Goal: Obtain resource: Download file/media

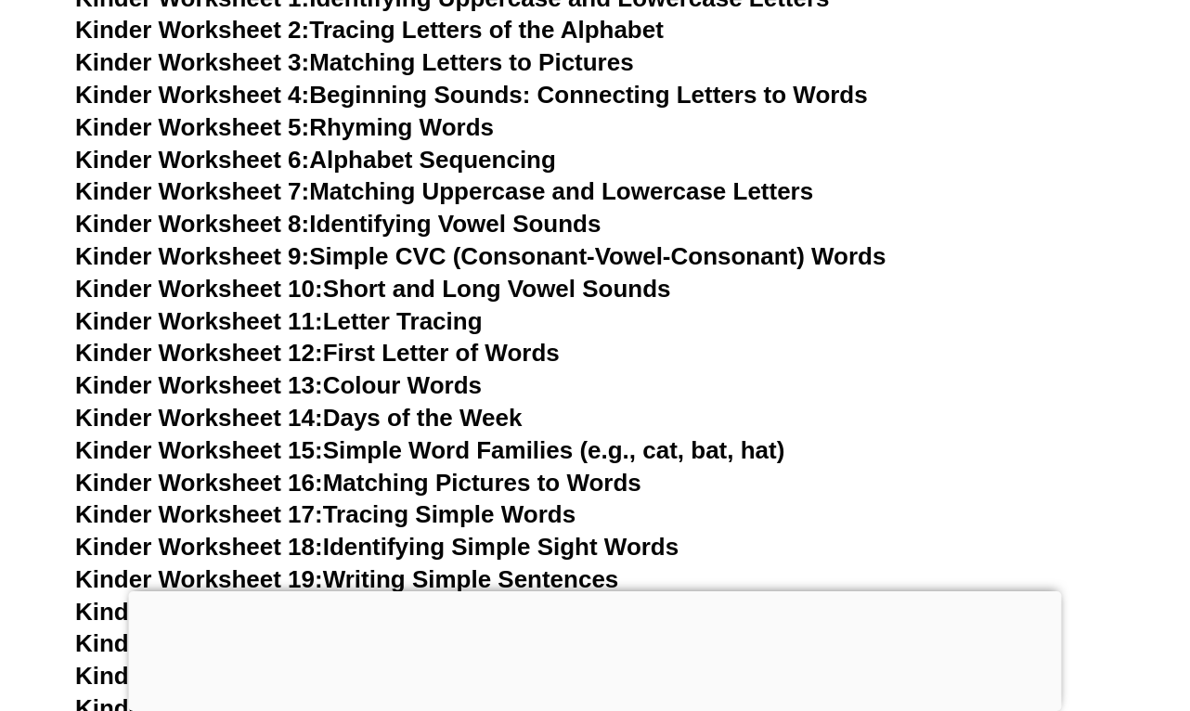
scroll to position [720, 0]
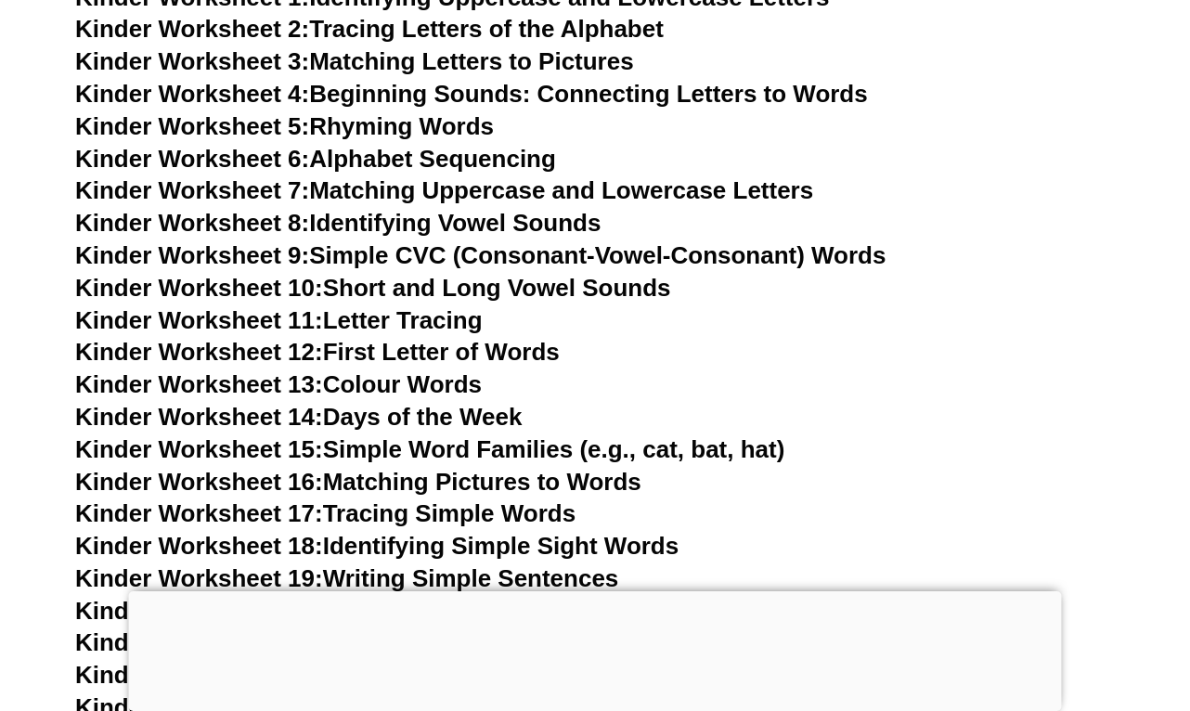
click at [322, 213] on link "Kinder Worksheet 8: Identifying Vowel Sounds" at bounding box center [337, 223] width 525 height 28
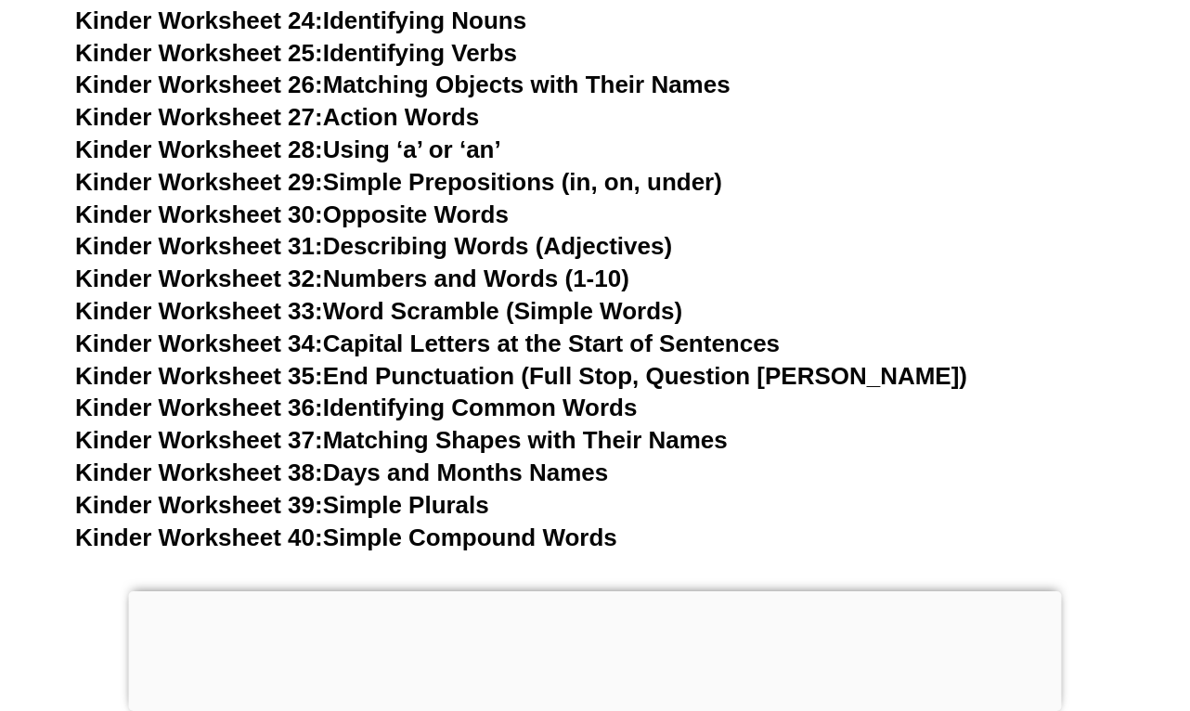
scroll to position [732, 0]
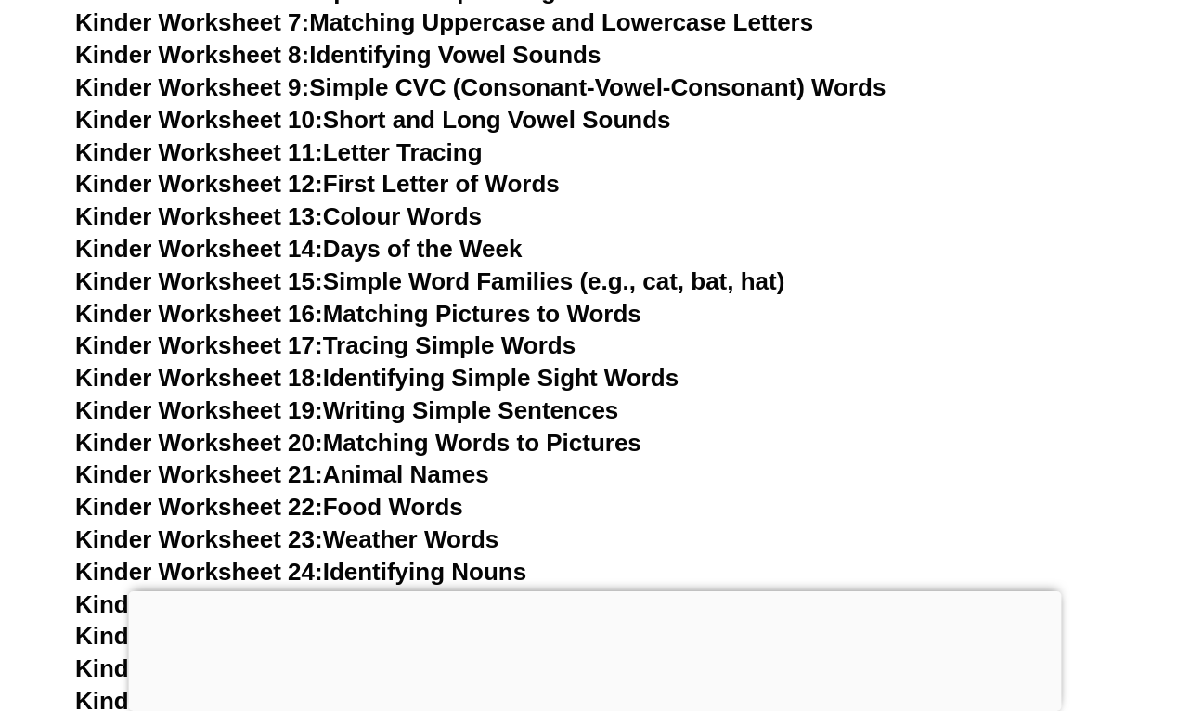
scroll to position [889, 0]
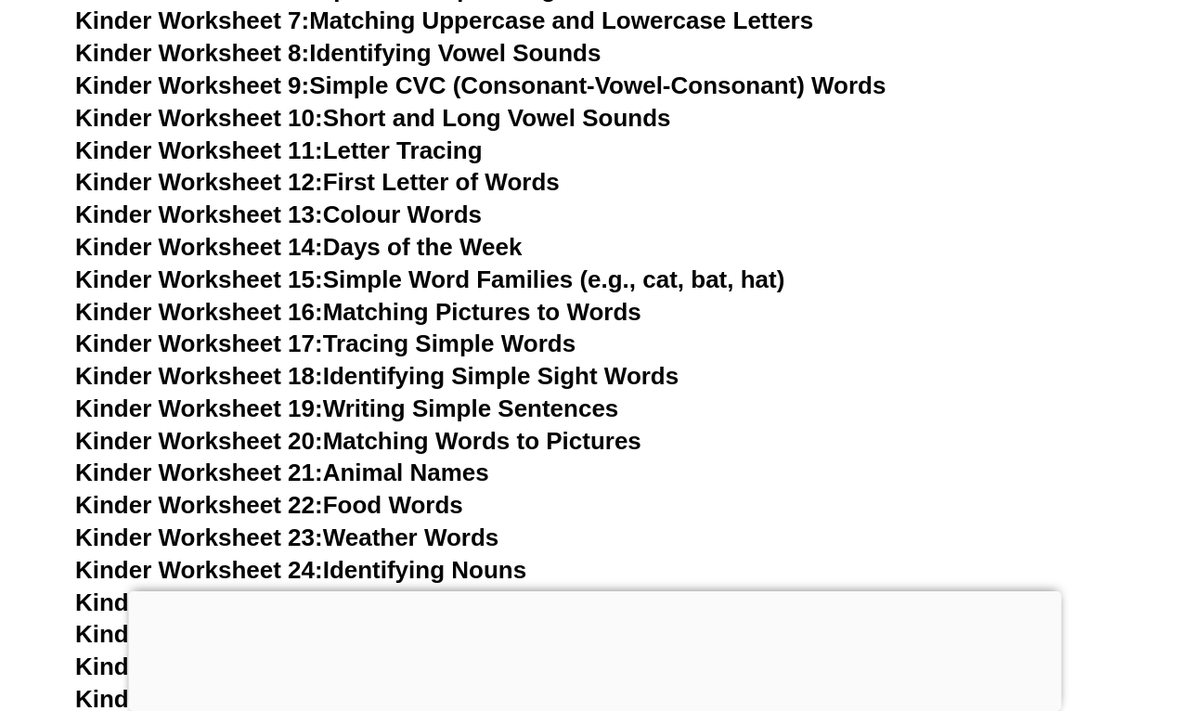
click at [409, 174] on link "Kinder Worksheet 12: First Letter of Words" at bounding box center [317, 182] width 485 height 28
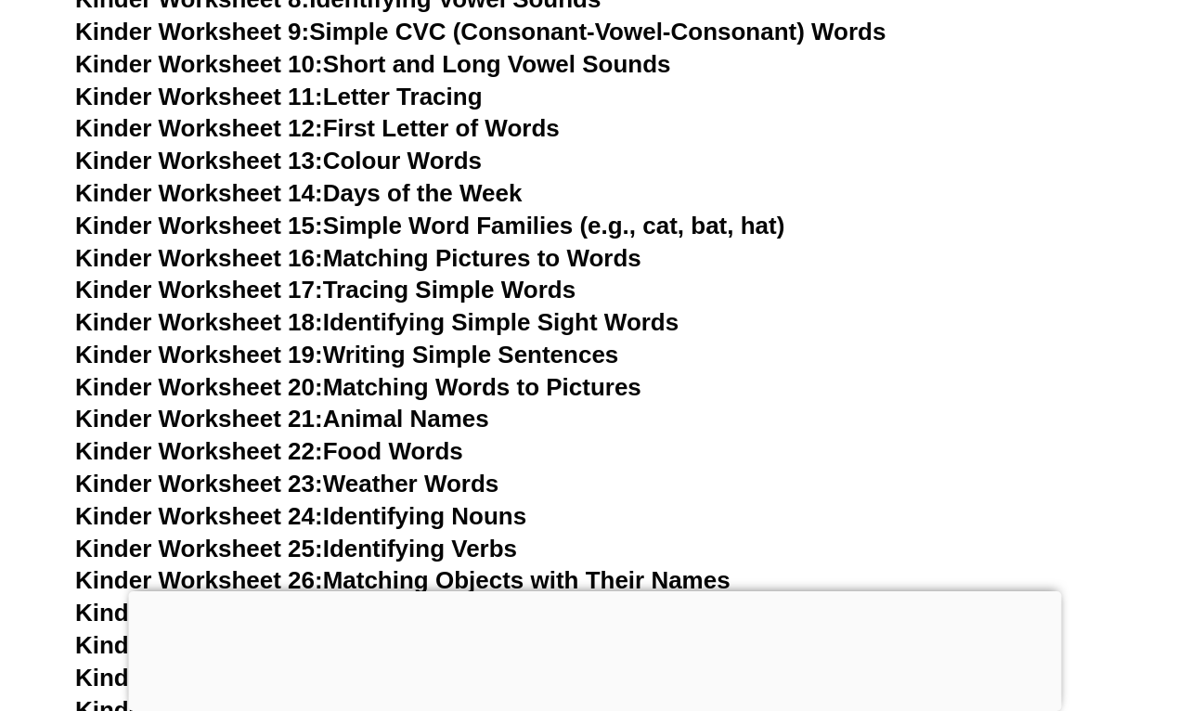
scroll to position [944, 0]
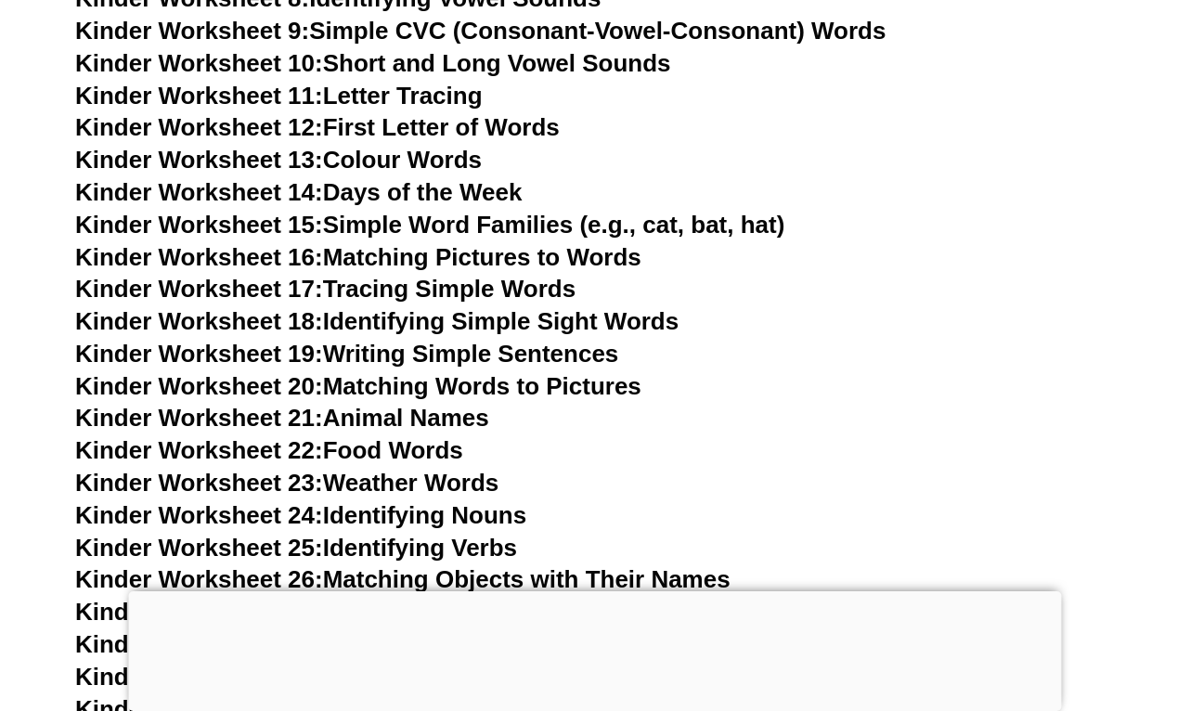
click at [440, 282] on link "Kinder Worksheet 17: Tracing Simple Words" at bounding box center [325, 289] width 500 height 28
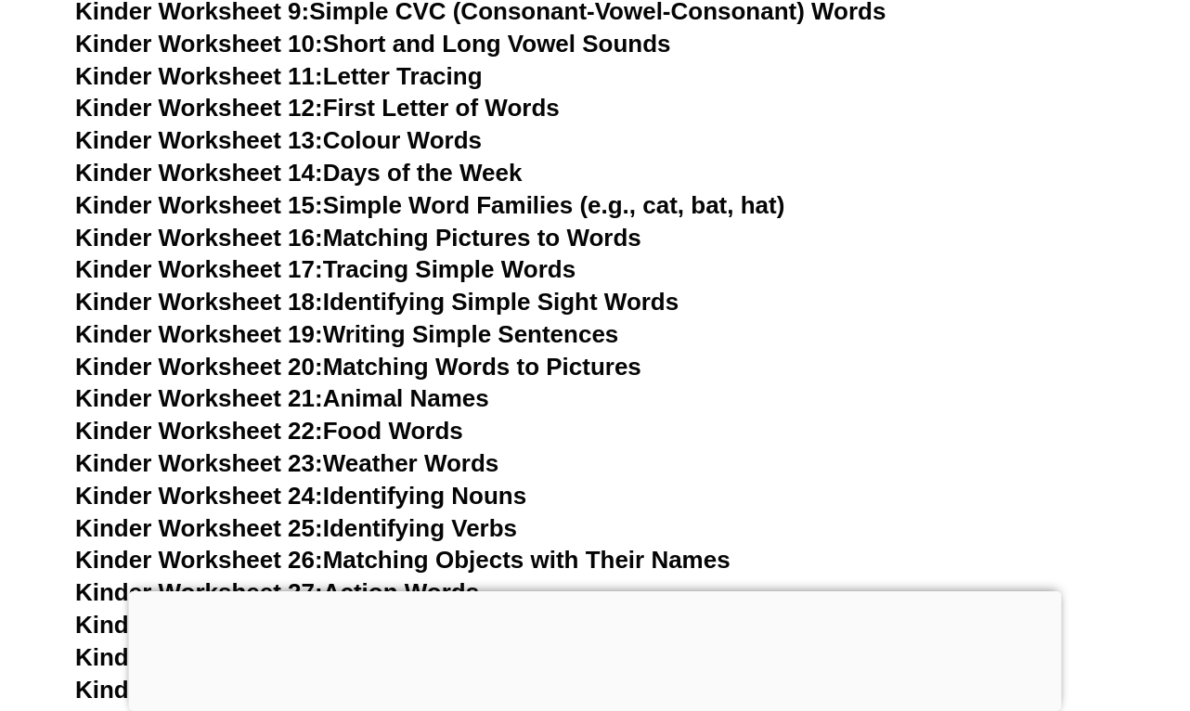
scroll to position [966, 0]
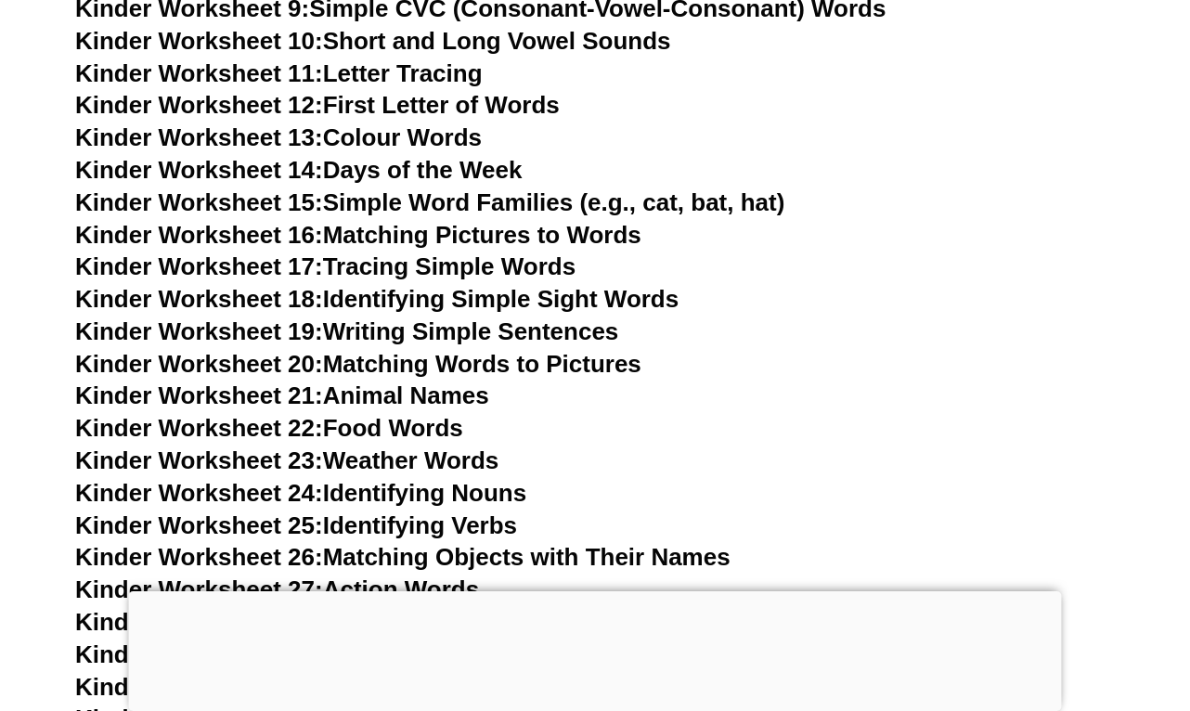
click at [499, 285] on link "Kinder Worksheet 18: Identifying Simple Sight Words" at bounding box center [376, 299] width 603 height 28
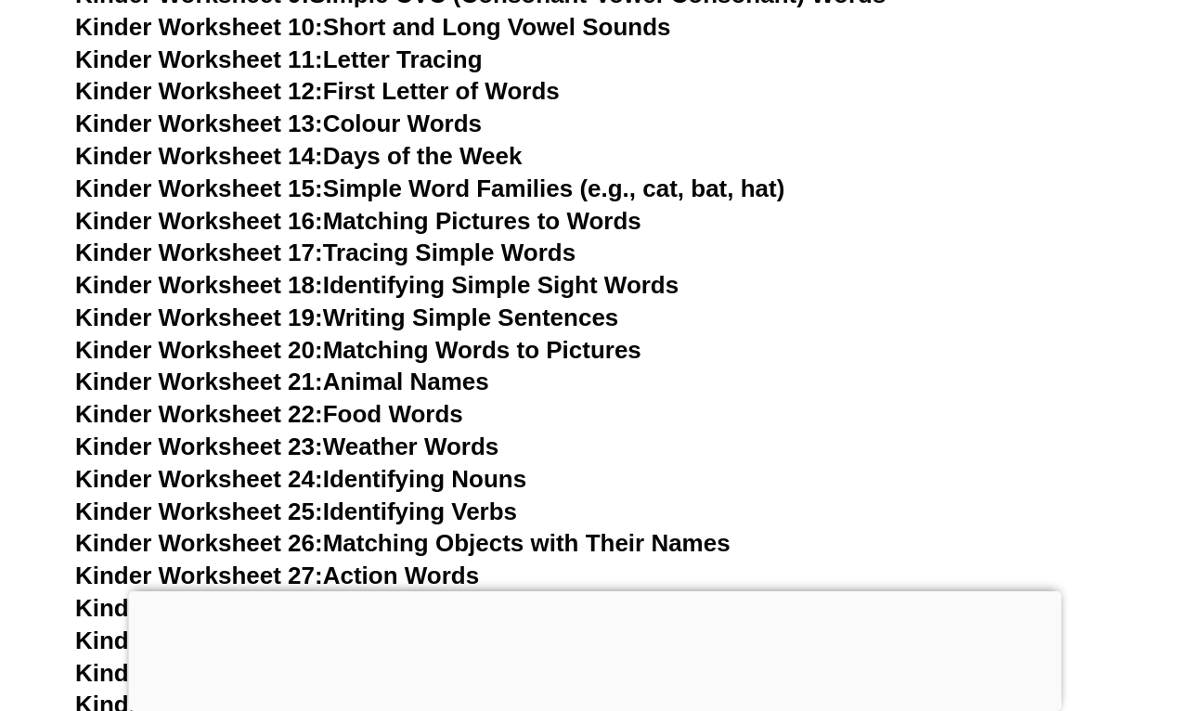
scroll to position [989, 0]
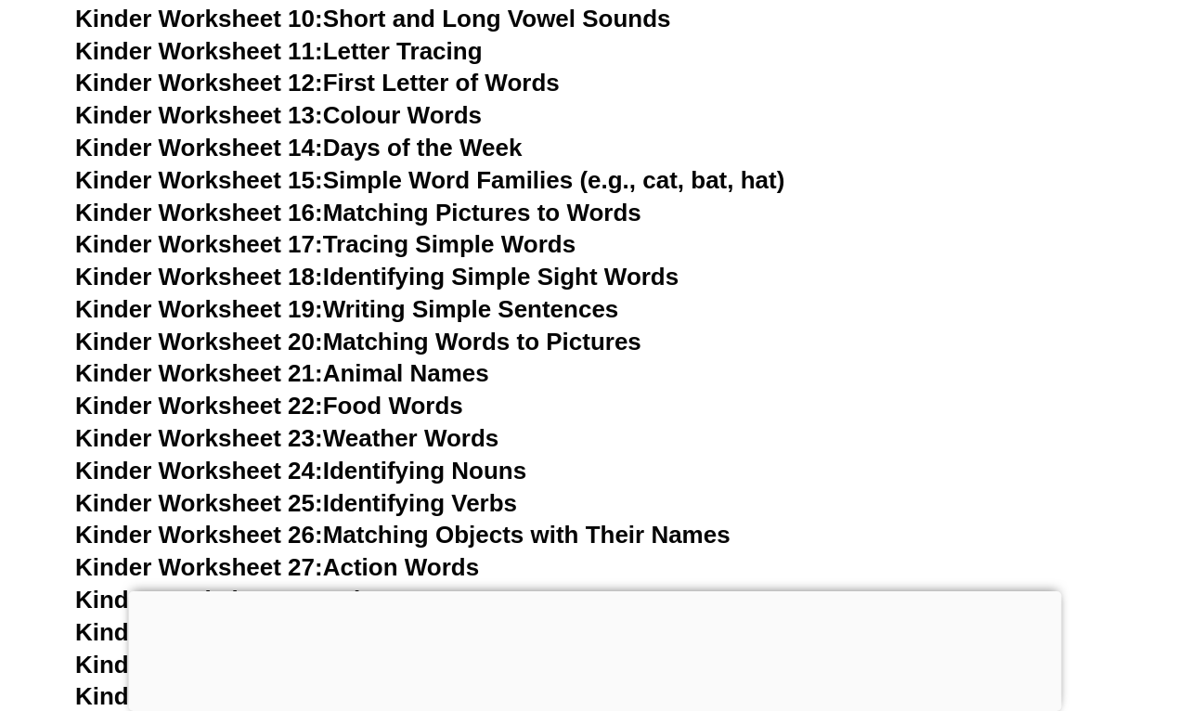
click at [375, 234] on link "Kinder Worksheet 17: Tracing Simple Words" at bounding box center [325, 244] width 500 height 28
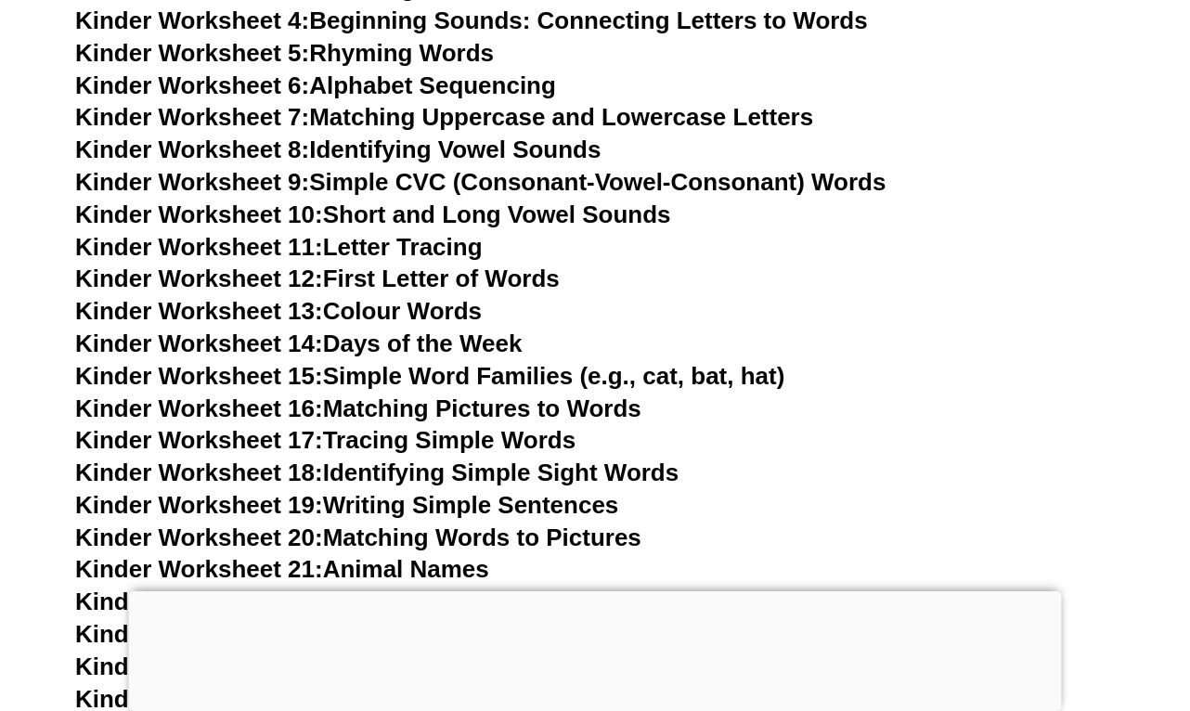
scroll to position [785, 0]
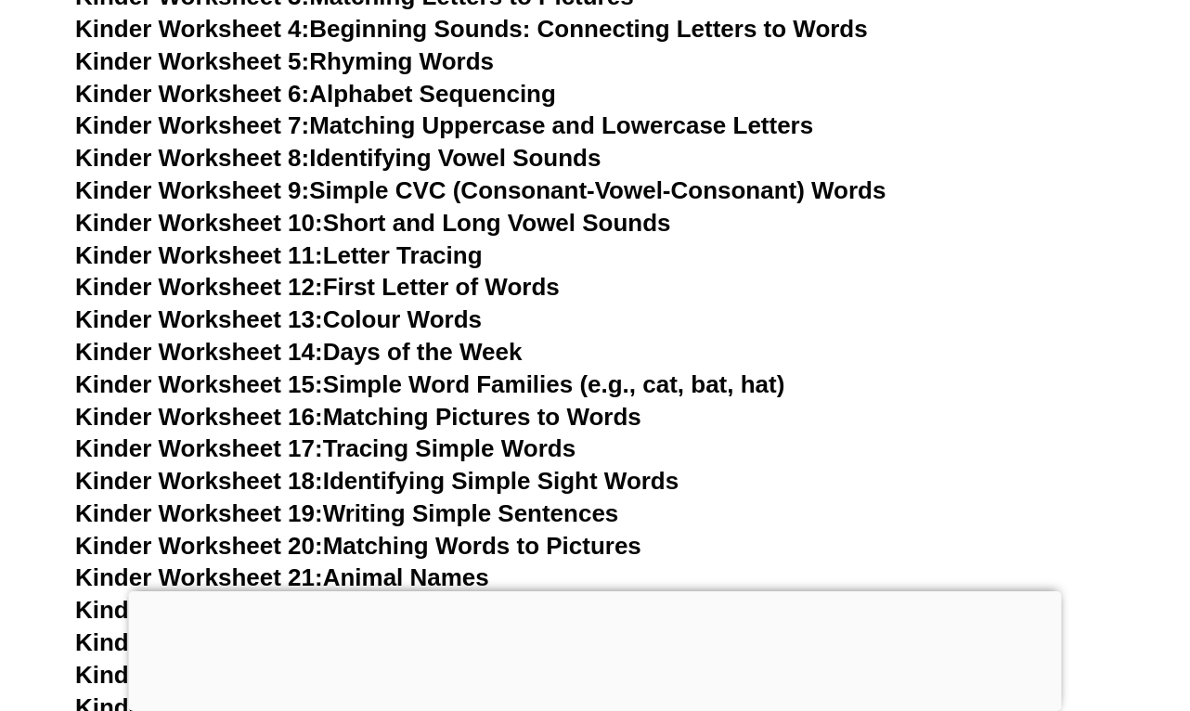
click at [409, 180] on link "Kinder Worksheet 9: Simple CVC (Consonant-Vowel-Consonant) Words" at bounding box center [480, 190] width 811 height 28
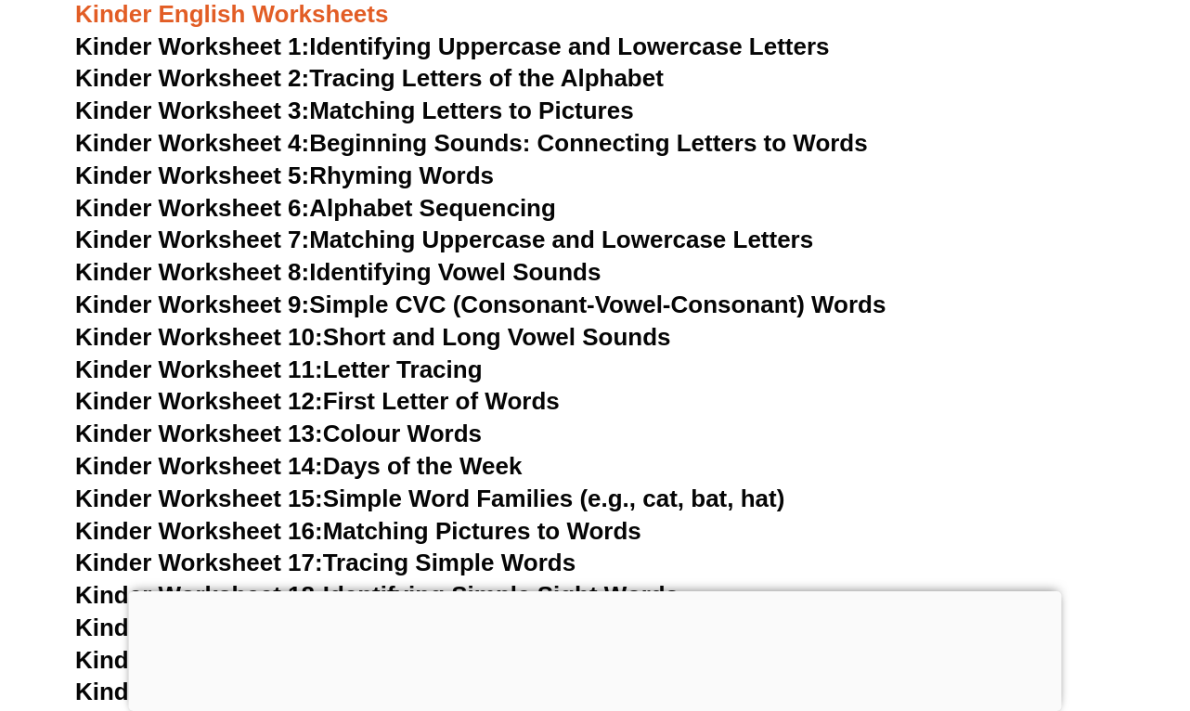
scroll to position [672, 0]
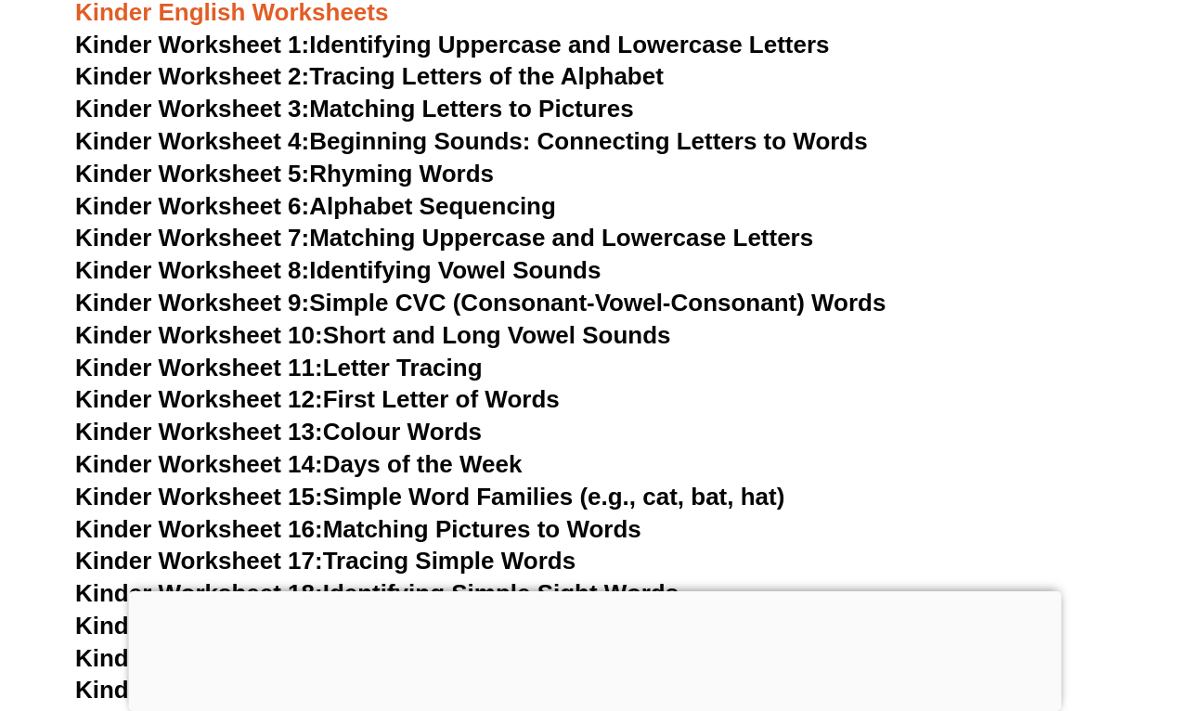
click at [409, 174] on link "Kinder Worksheet 5: Rhyming Words" at bounding box center [284, 174] width 419 height 28
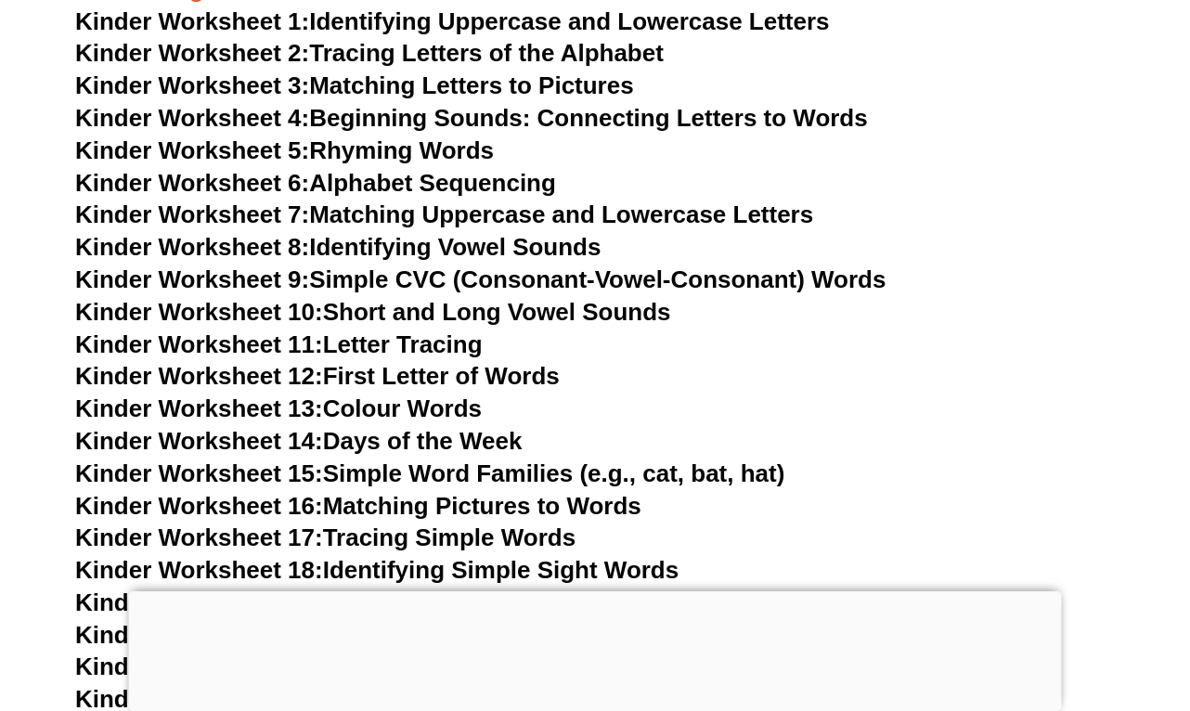
scroll to position [699, 0]
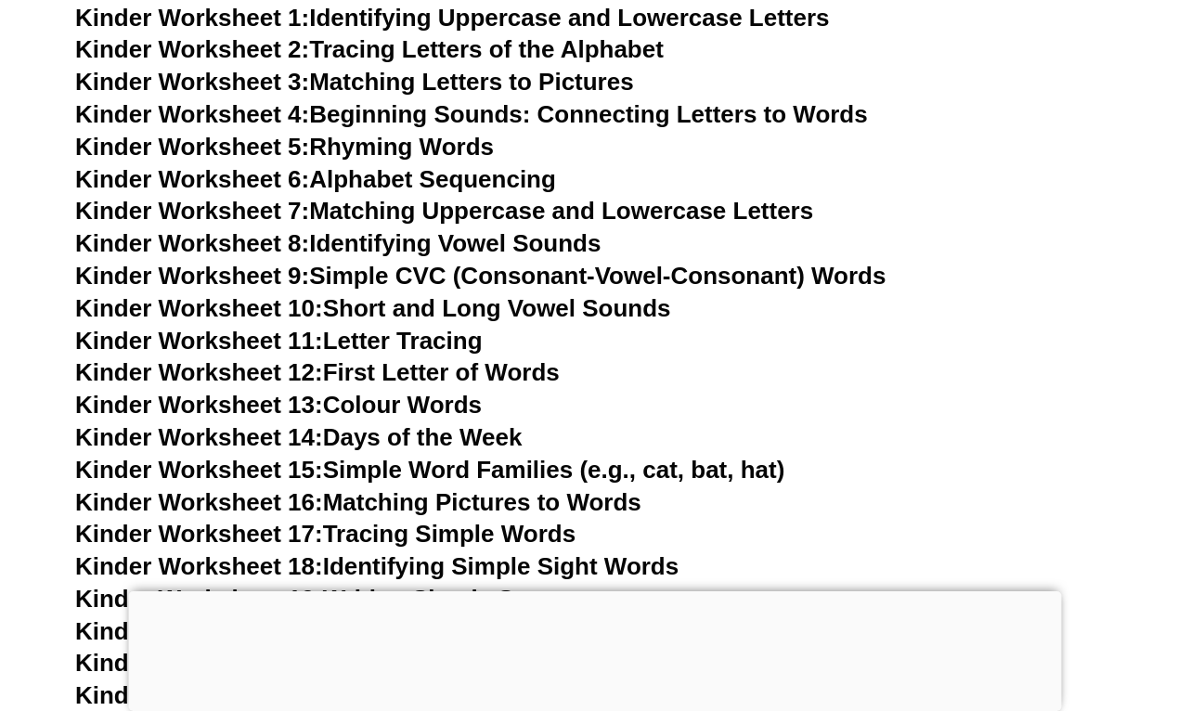
click at [631, 109] on link "Kinder Worksheet 4: Beginning Sounds: Connecting Letters to Words" at bounding box center [471, 114] width 793 height 28
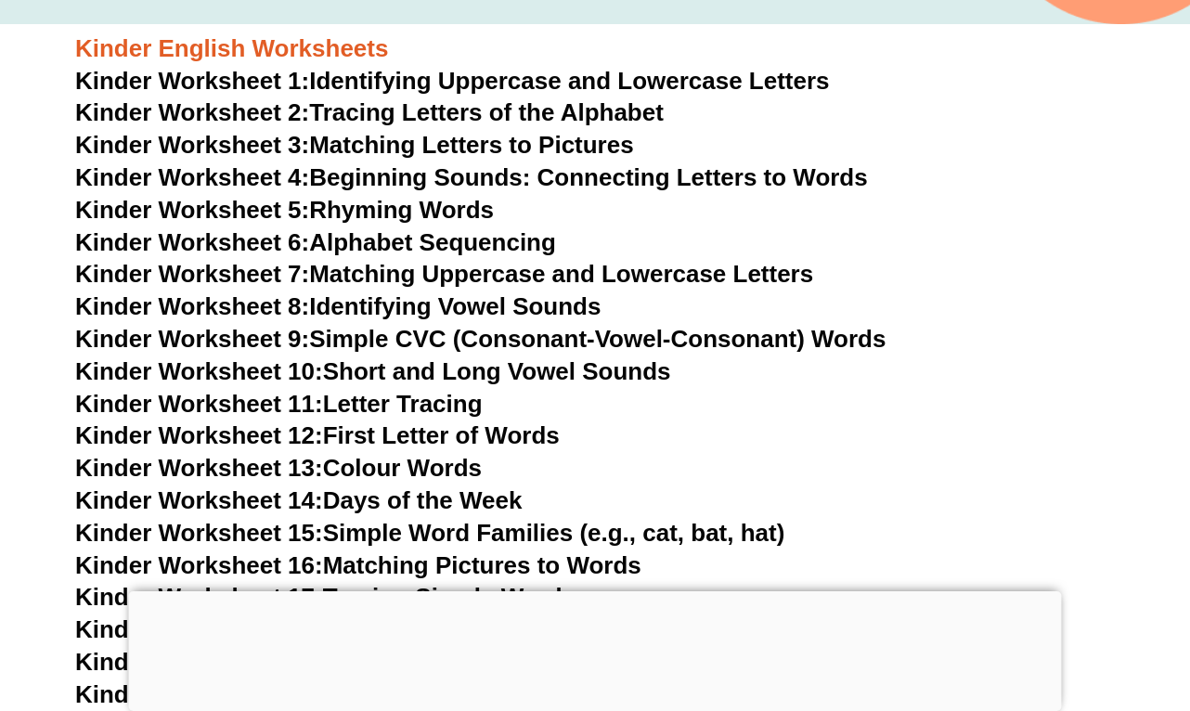
scroll to position [635, 0]
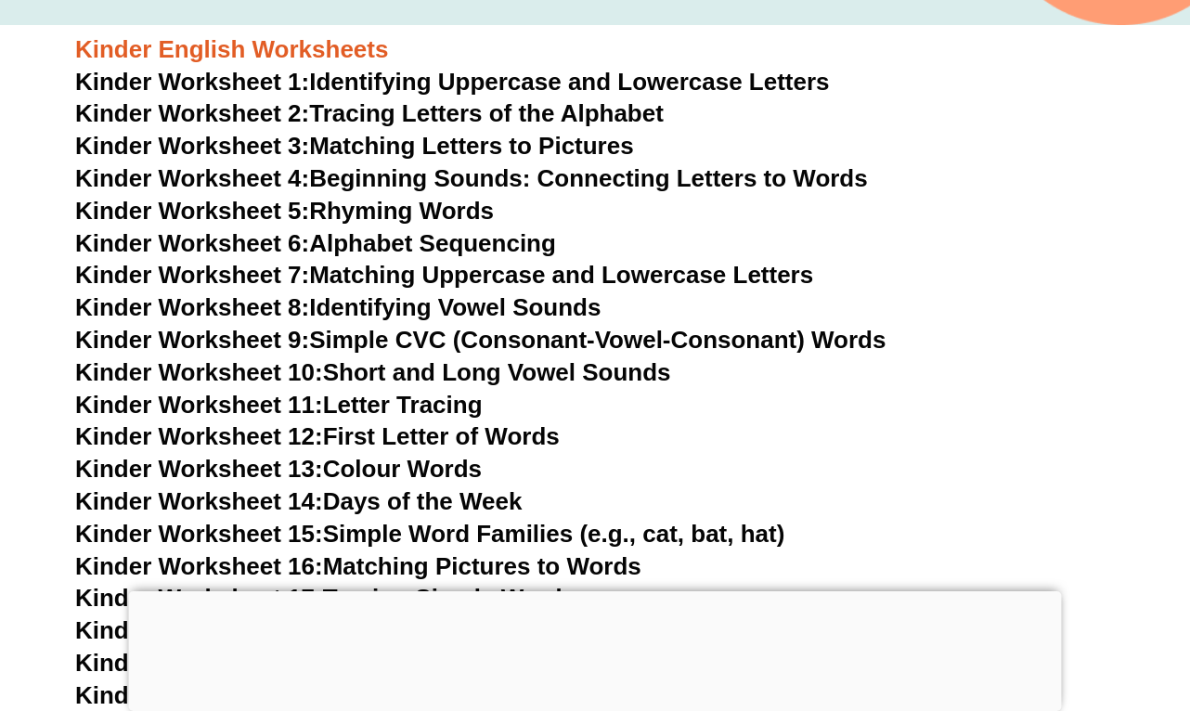
click at [465, 106] on link "Kinder Worksheet 2: Tracing Letters of the Alphabet" at bounding box center [369, 113] width 589 height 28
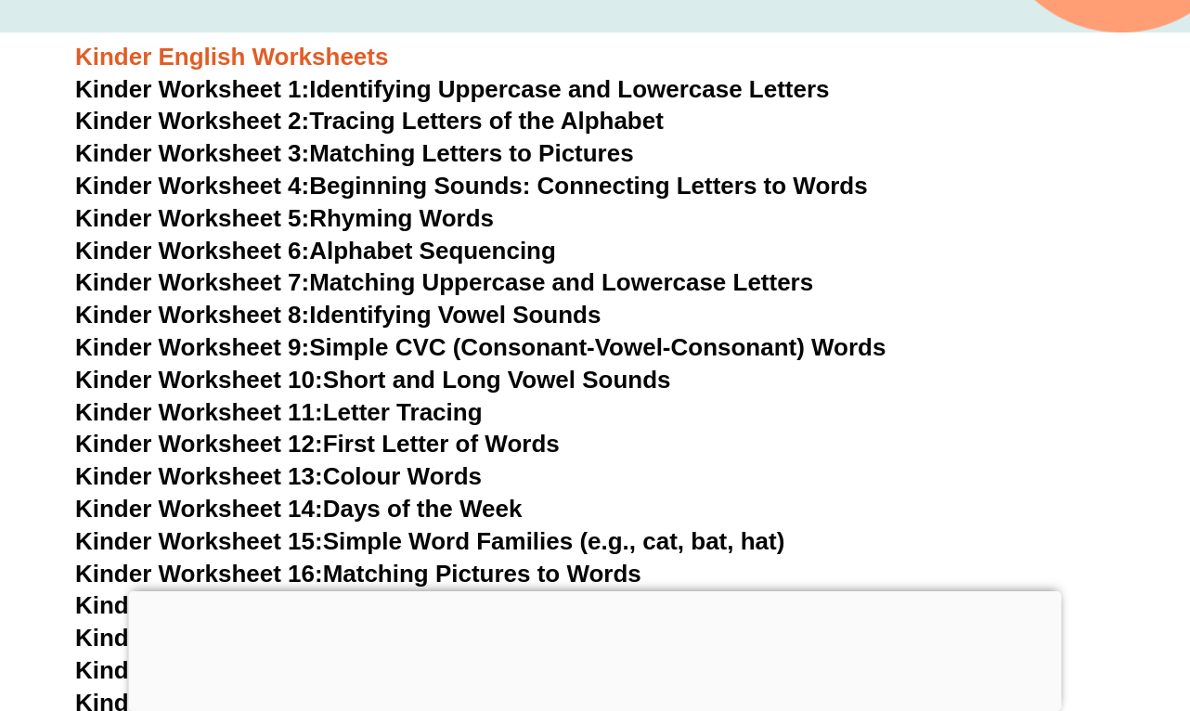
click at [590, 153] on link "Kinder Worksheet 3: Matching Letters to Pictures" at bounding box center [354, 153] width 559 height 28
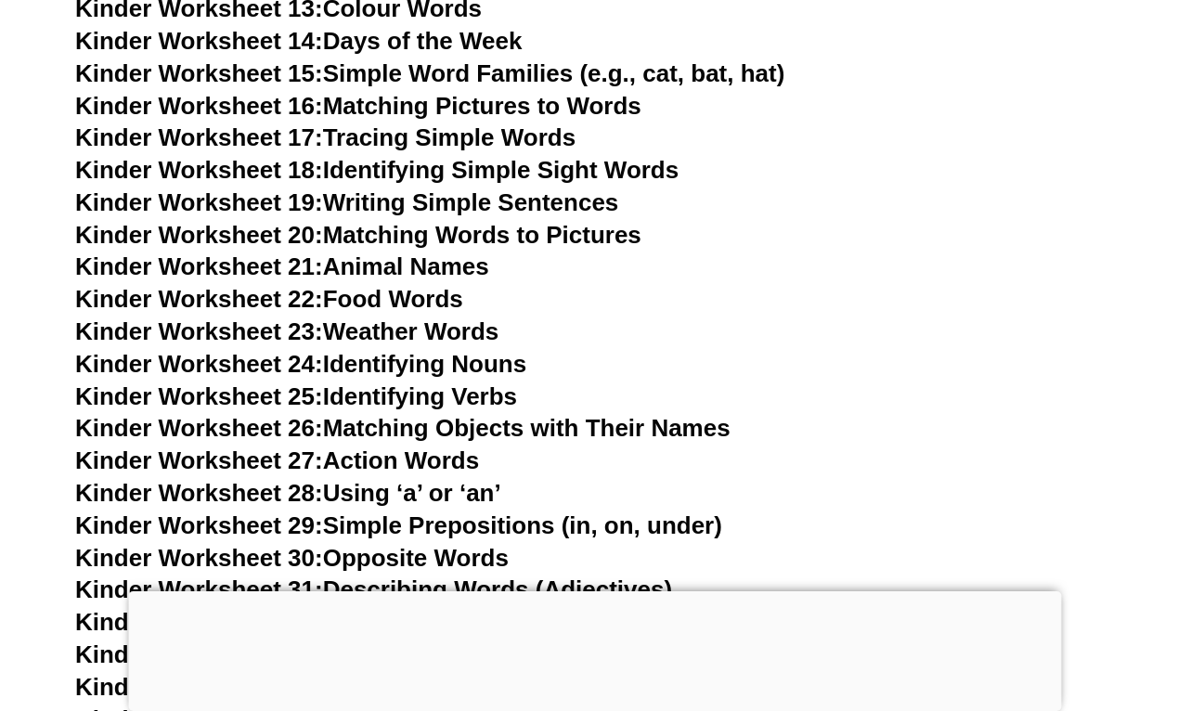
scroll to position [1099, 0]
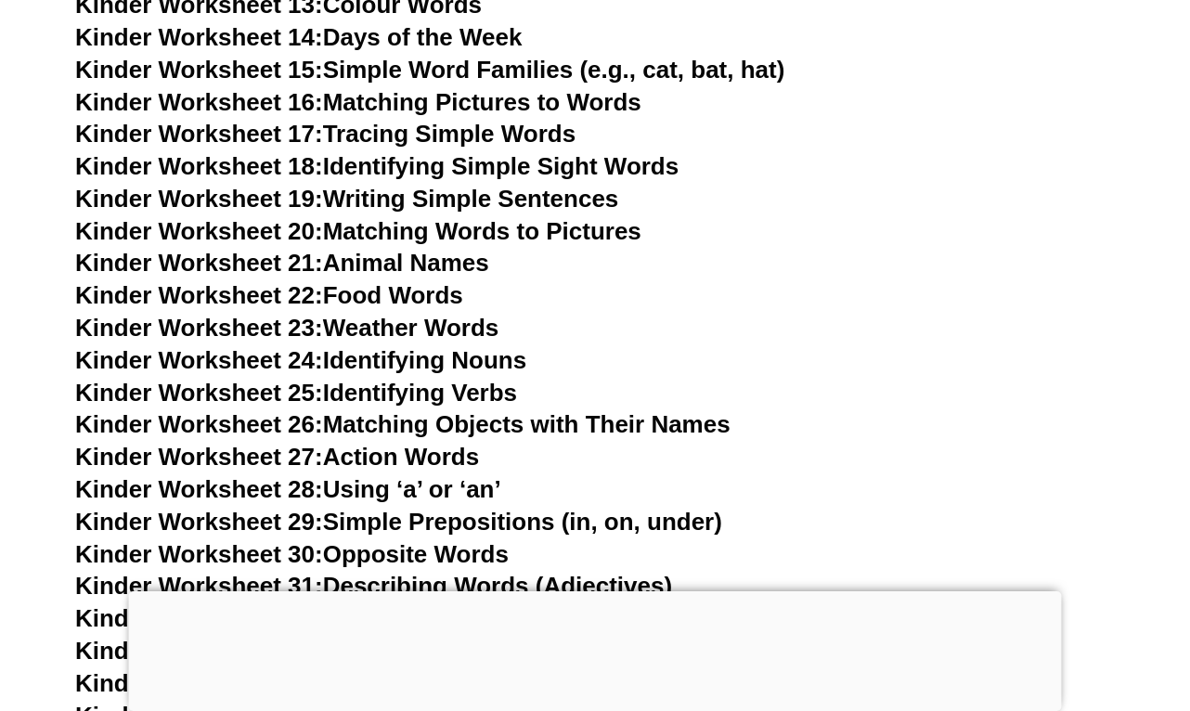
click at [448, 346] on link "Kinder Worksheet 24: Identifying Nouns" at bounding box center [300, 360] width 451 height 28
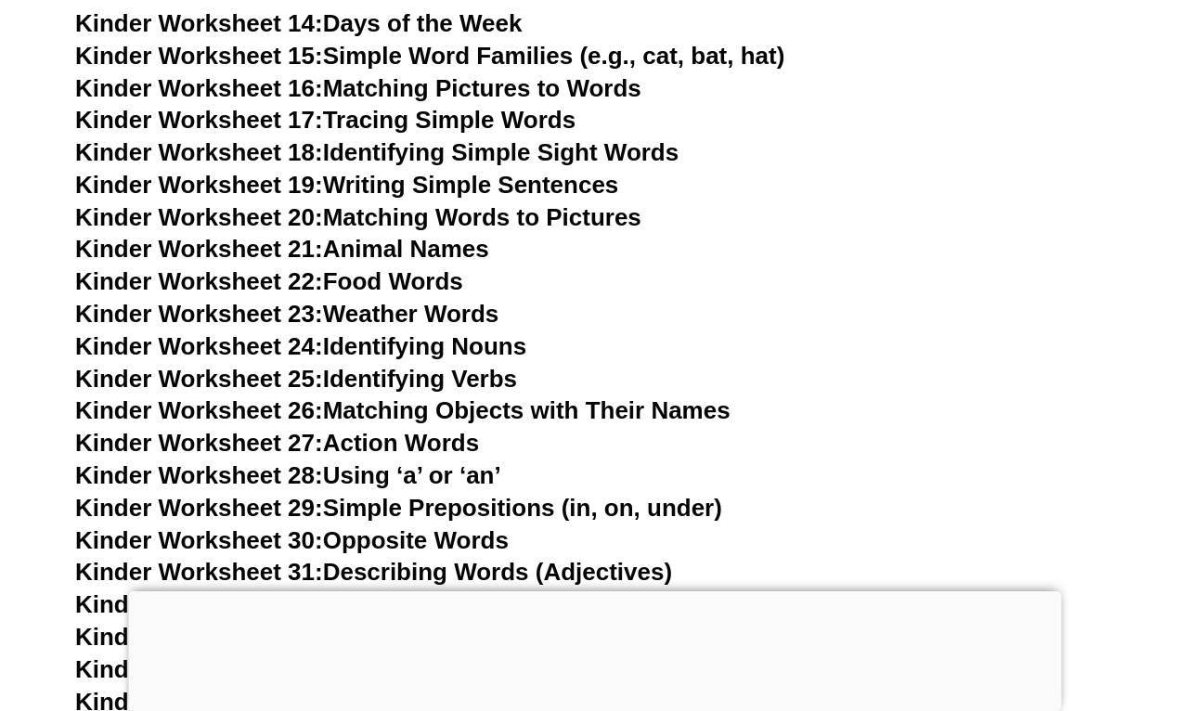
scroll to position [1114, 0]
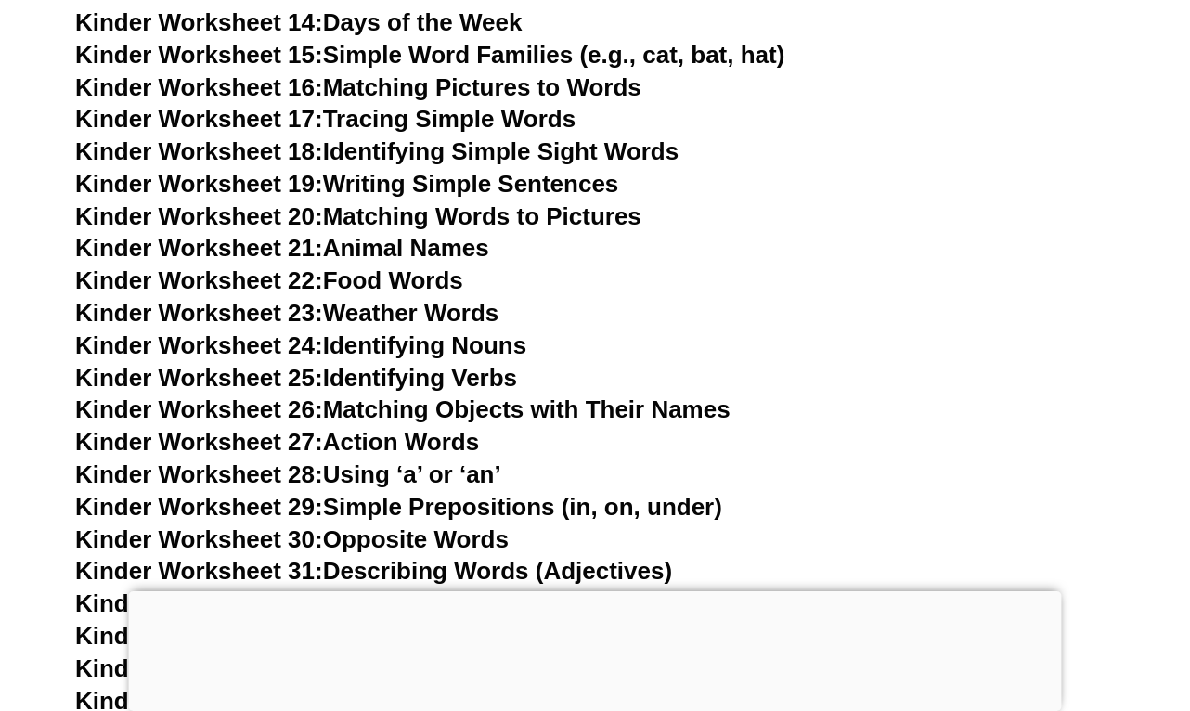
click at [686, 266] on h3 "Kinder Worksheet 22: Food Words" at bounding box center [595, 282] width 1040 height 32
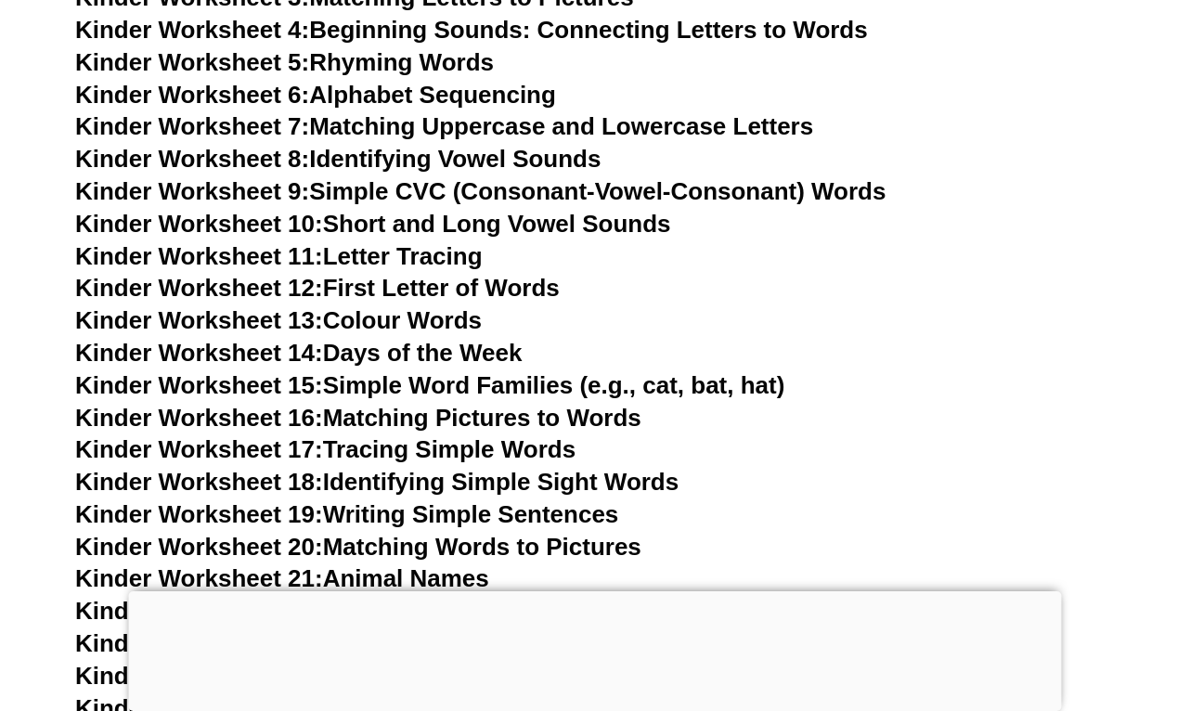
scroll to position [794, 0]
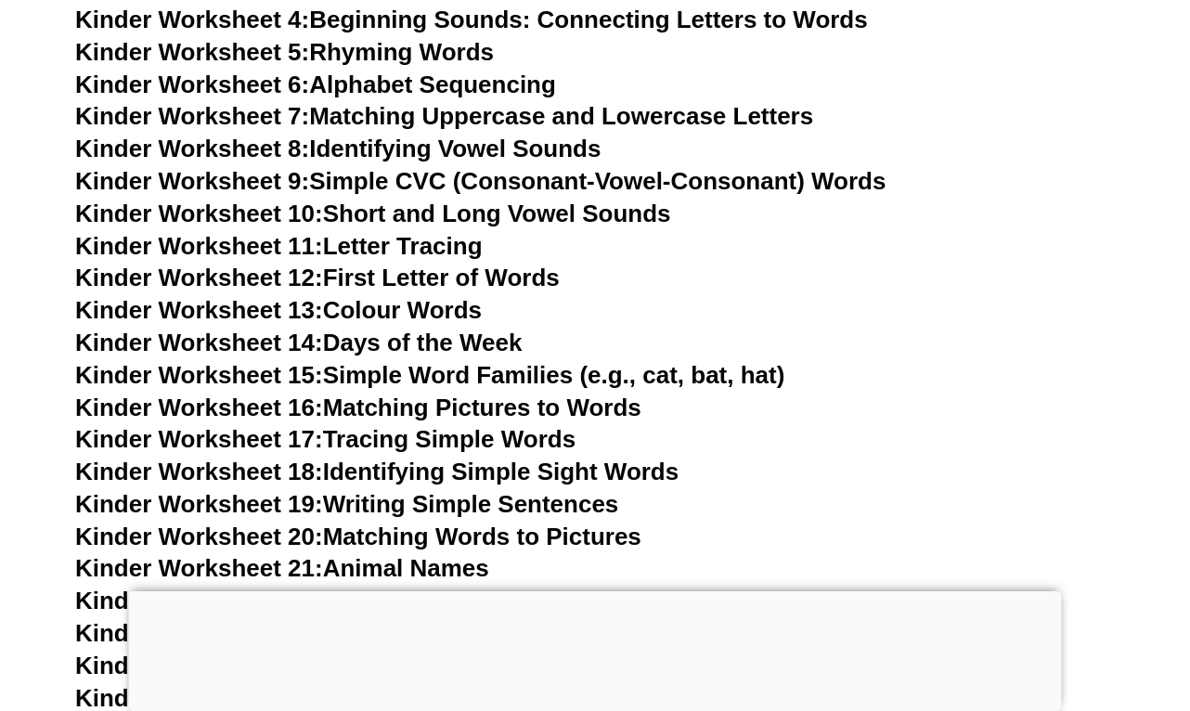
click at [503, 361] on link "Kinder Worksheet 15: Simple Word Families (e.g., cat, bat, hat)" at bounding box center [429, 375] width 709 height 28
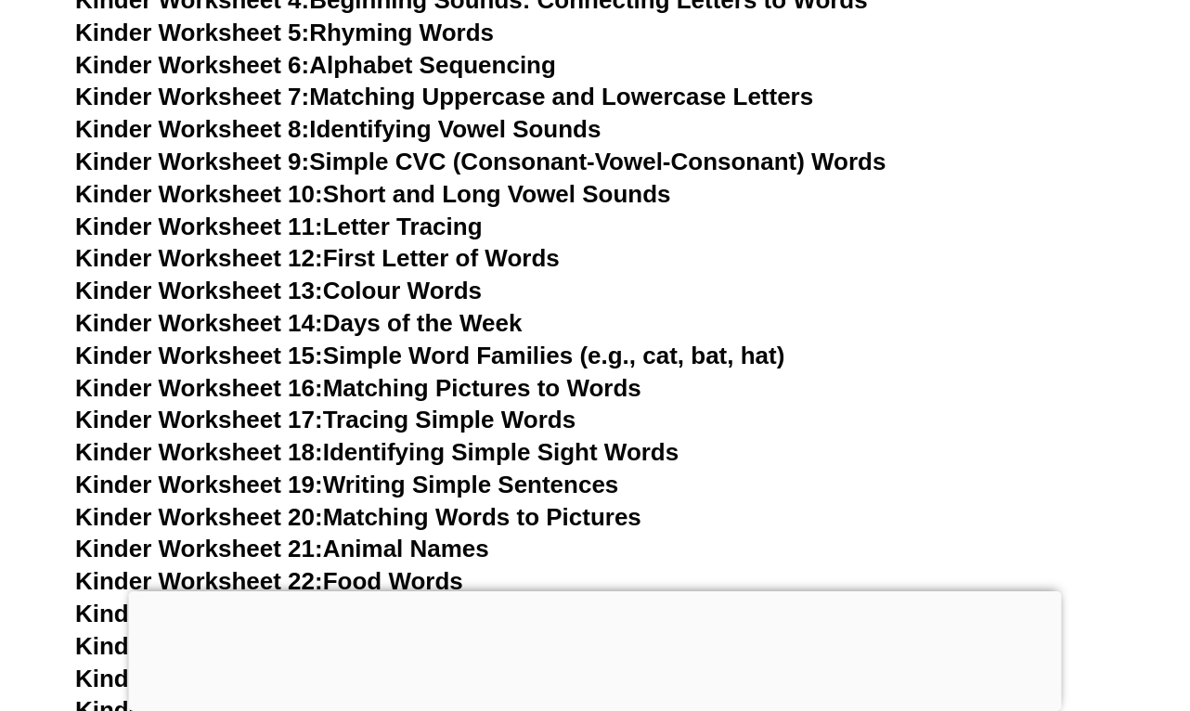
scroll to position [821, 0]
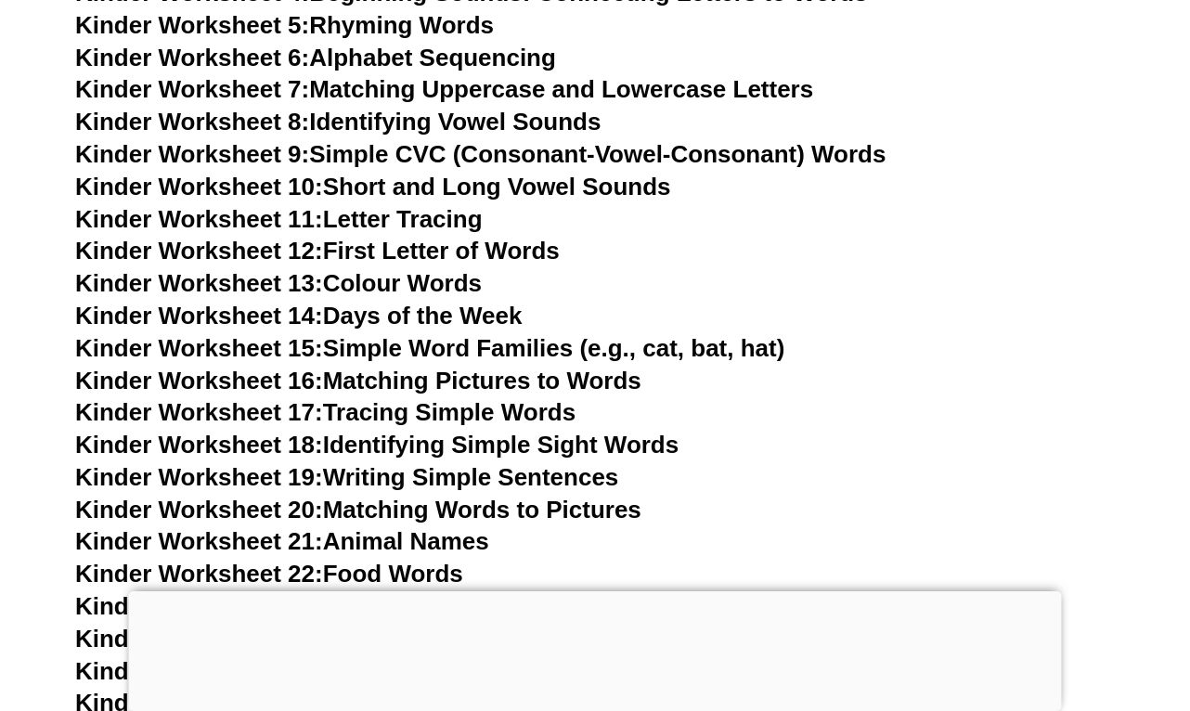
click at [759, 239] on h3 "Kinder Worksheet 12: First Letter of Words" at bounding box center [595, 252] width 1040 height 32
click at [483, 435] on link "Kinder Worksheet 18: Identifying Simple Sight Words" at bounding box center [376, 445] width 603 height 28
